Goal: Entertainment & Leisure: Consume media (video, audio)

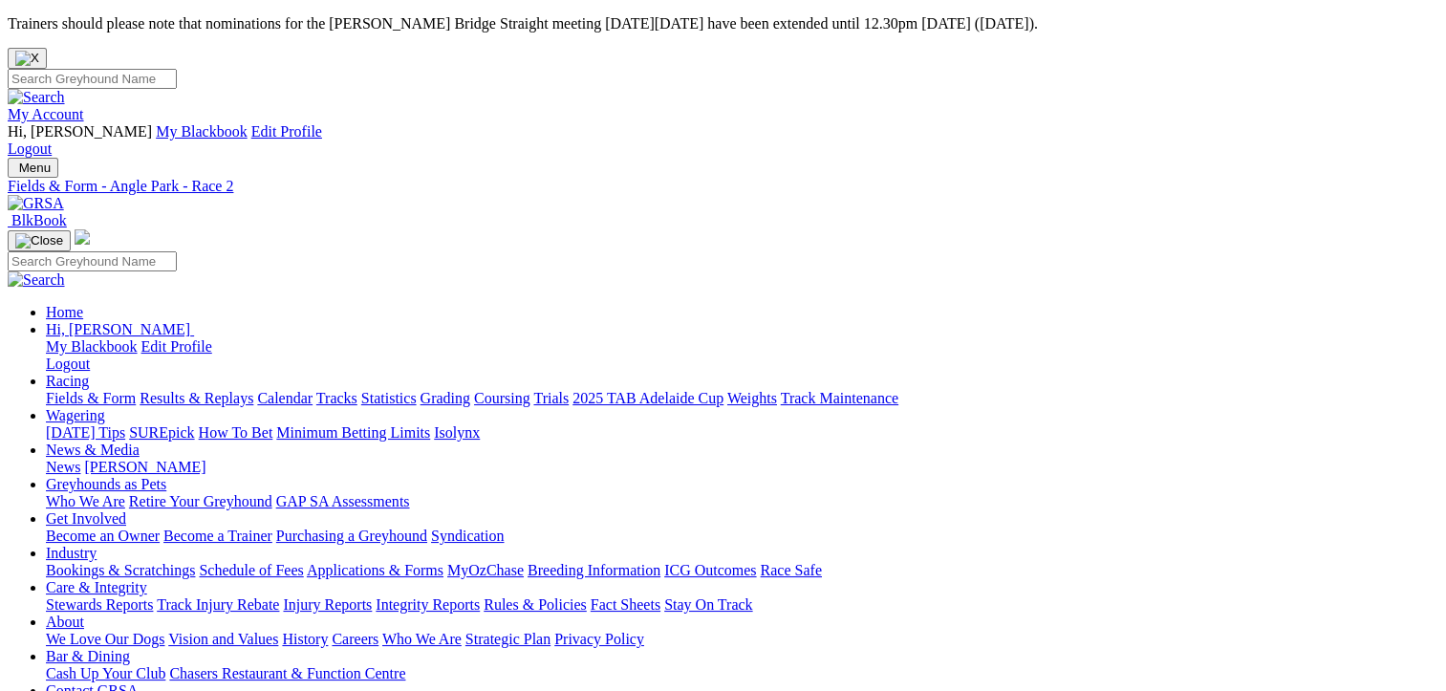
click at [39, 51] on img "Close" at bounding box center [27, 58] width 24 height 15
click at [54, 390] on link "Fields & Form" at bounding box center [91, 398] width 90 height 16
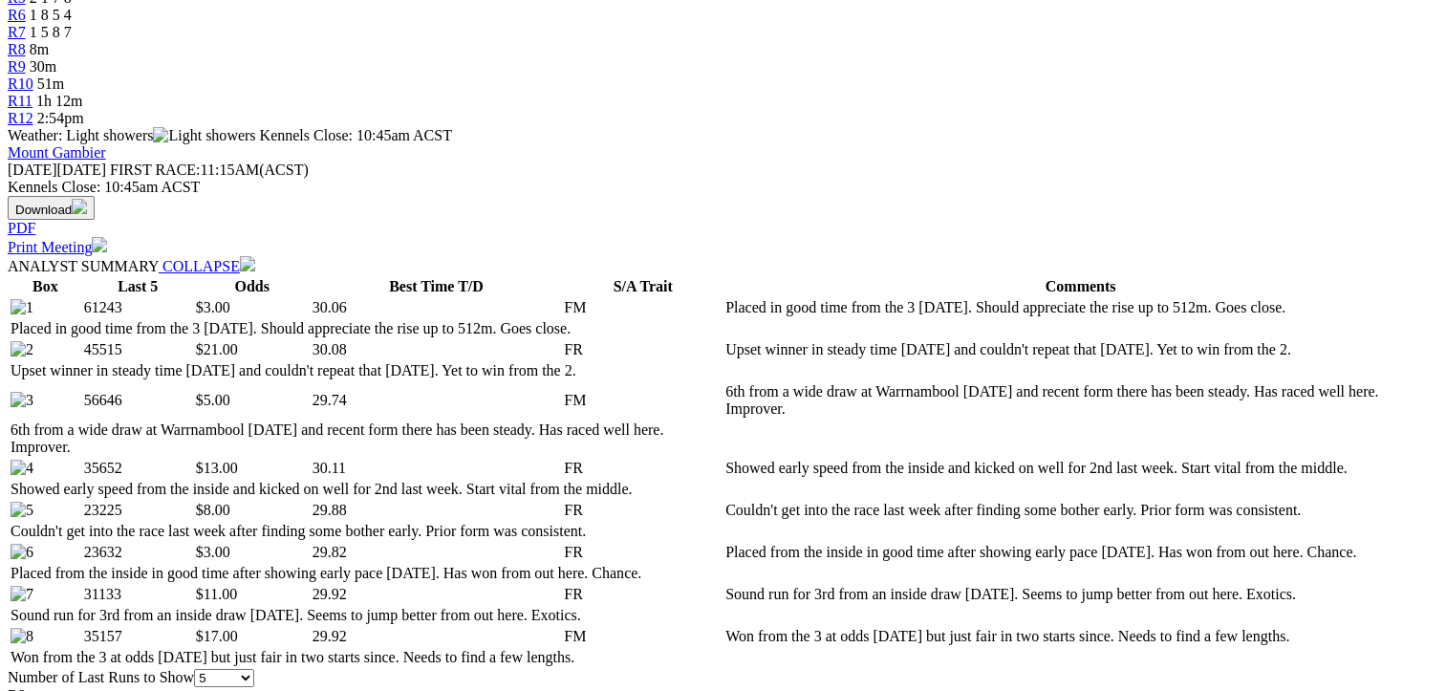
scroll to position [1052, 0]
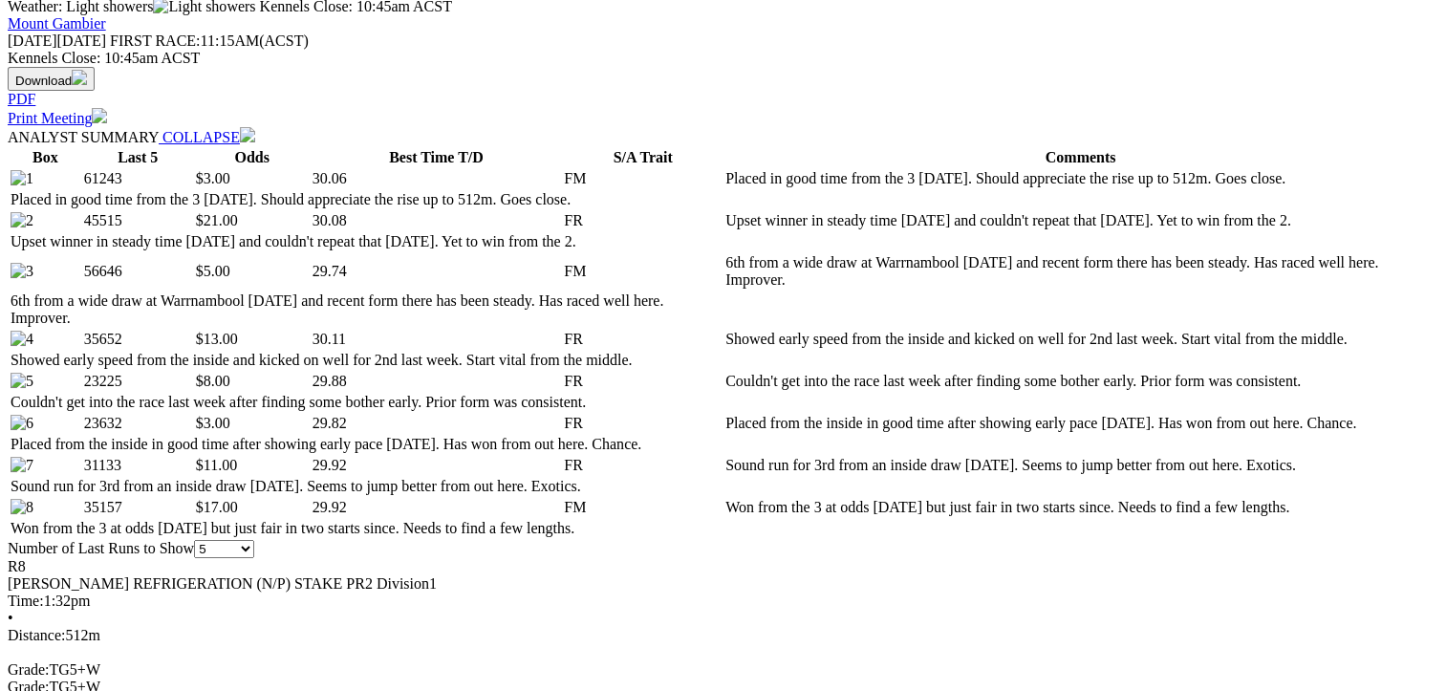
scroll to position [956, 0]
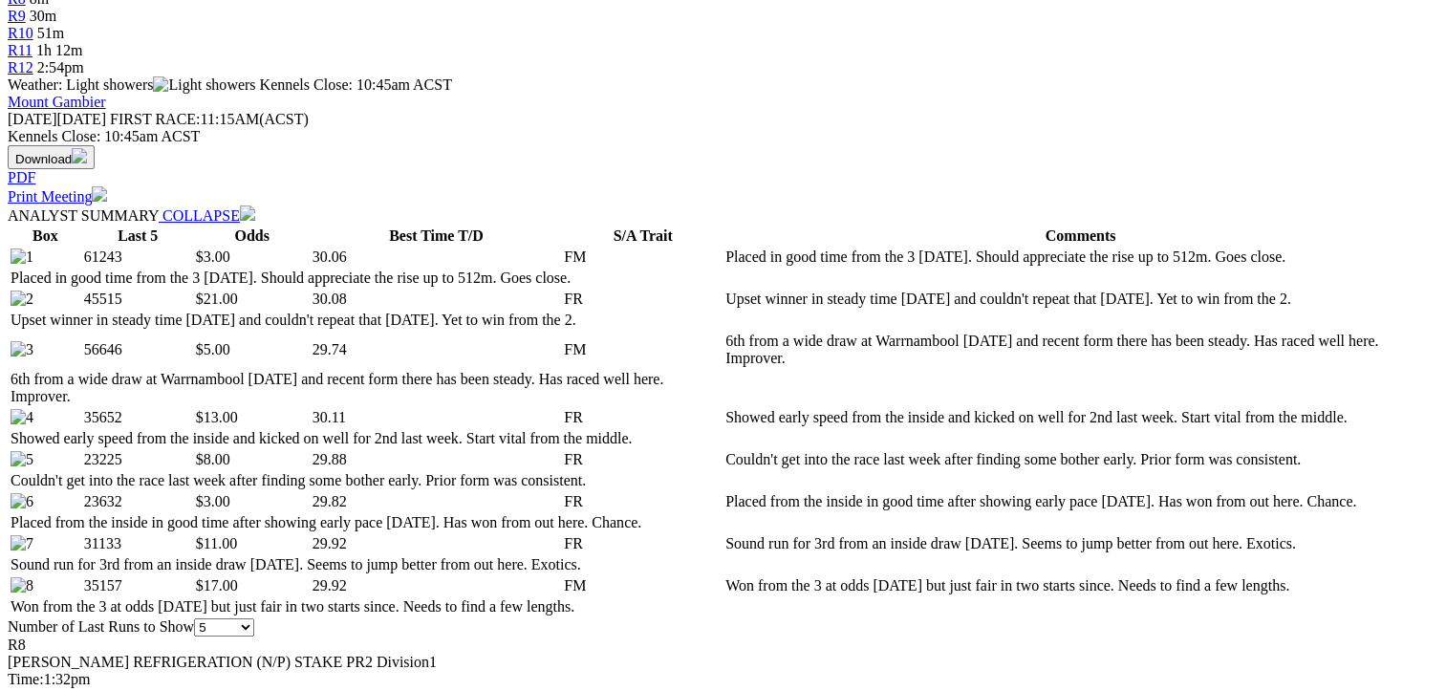
scroll to position [1052, 0]
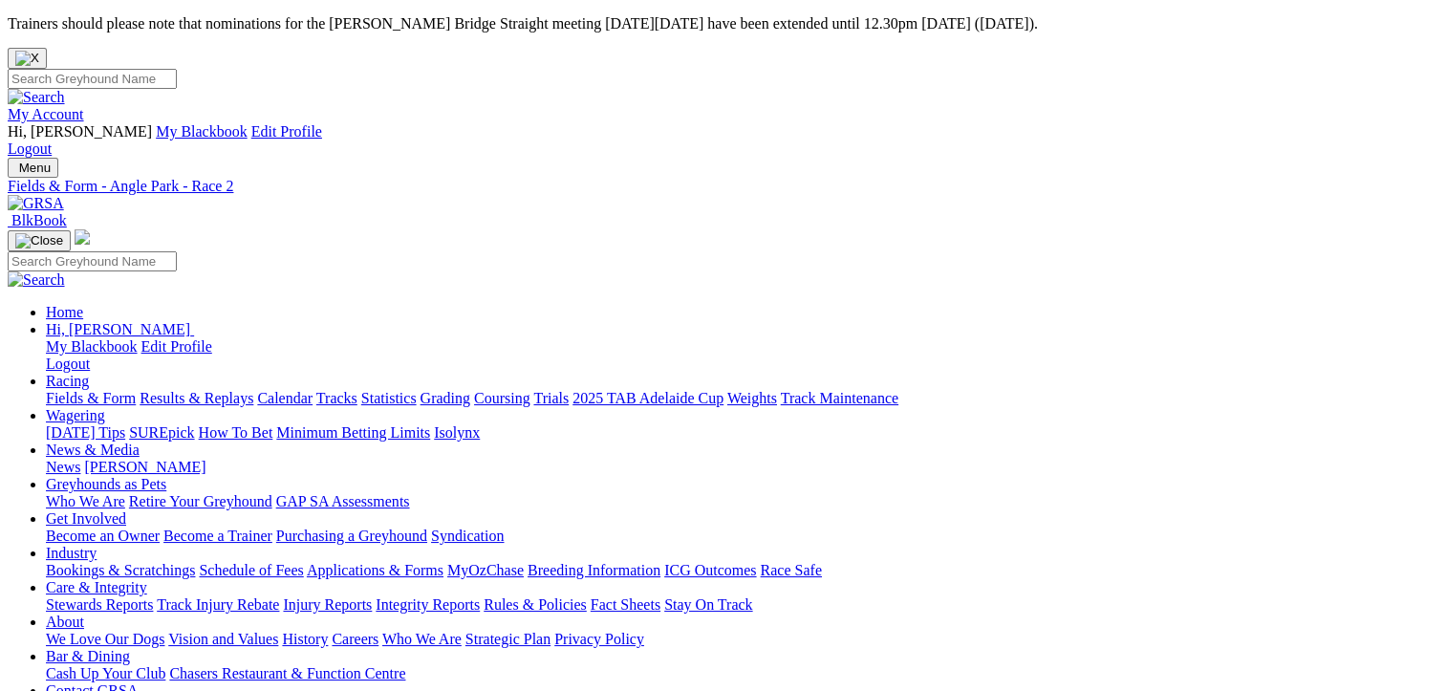
click at [39, 51] on img "Close" at bounding box center [27, 58] width 24 height 15
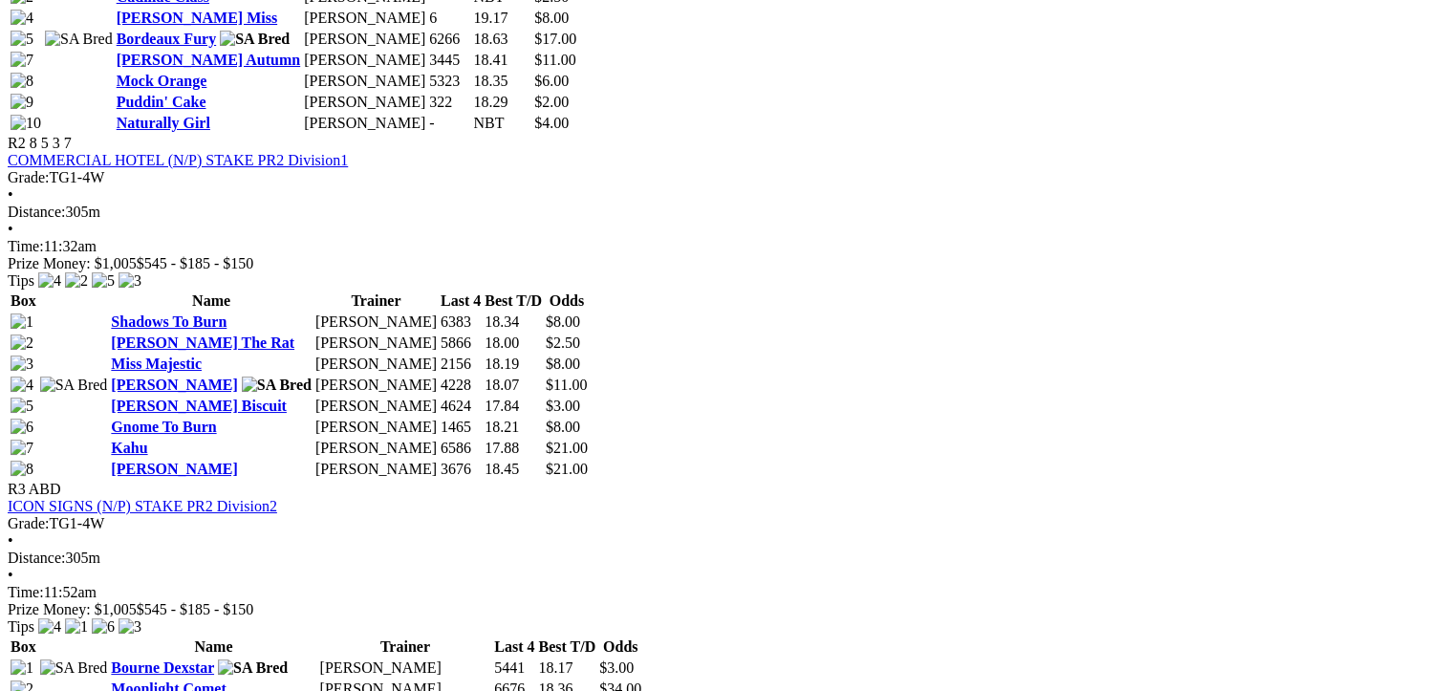
scroll to position [1338, 0]
